Goal: Task Accomplishment & Management: Complete application form

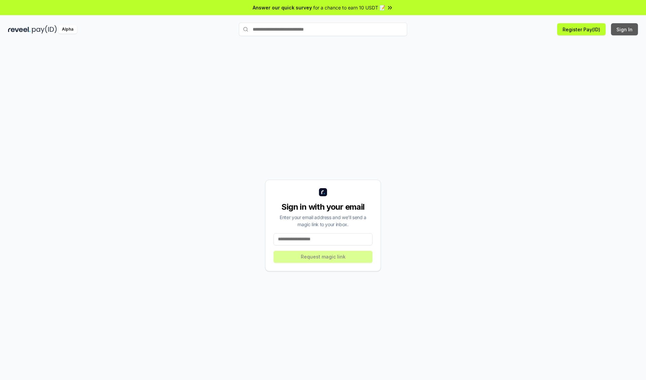
click at [625, 29] on button "Sign In" at bounding box center [624, 29] width 27 height 12
type input "**********"
click at [323, 257] on button "Request magic link" at bounding box center [323, 257] width 99 height 12
